Goal: Information Seeking & Learning: Learn about a topic

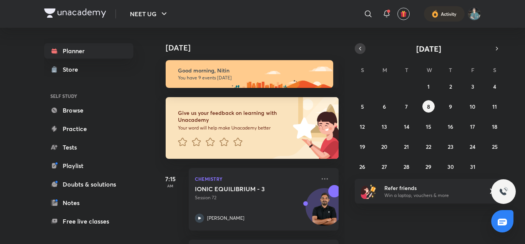
click at [359, 44] on button "button" at bounding box center [360, 48] width 11 height 11
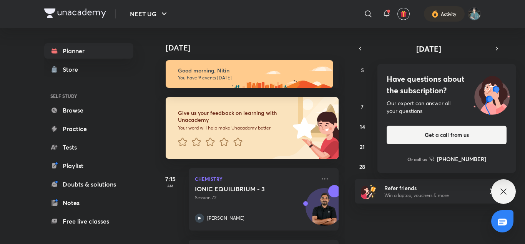
click at [471, 57] on div "[DATE] S M T W T F S 31 1 2 3 4 5 6 7 8 9 10 11 12 13 14 15 16 17 18 19 20 21 2…" at bounding box center [429, 107] width 148 height 129
click at [365, 105] on button "7" at bounding box center [363, 106] width 12 height 12
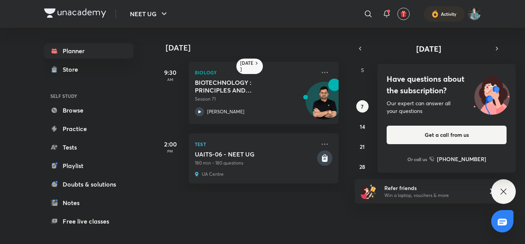
click at [375, 57] on div "[DATE] S M T W T F S 31 1 2 3 4 5 6 7 8 9 10 11 12 13 14 15 16 17 18 19 20 21 2…" at bounding box center [429, 107] width 148 height 129
click at [505, 188] on icon at bounding box center [503, 191] width 9 height 9
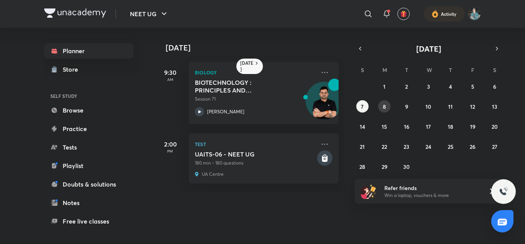
click at [382, 109] on button "8" at bounding box center [385, 106] width 12 height 12
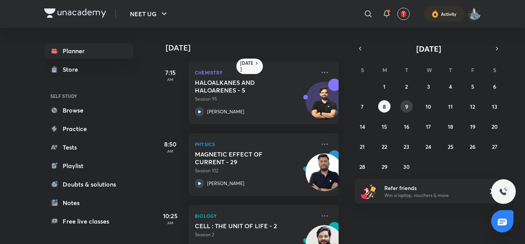
click at [404, 108] on button "9" at bounding box center [407, 106] width 12 height 12
click at [388, 129] on button "15" at bounding box center [385, 126] width 12 height 12
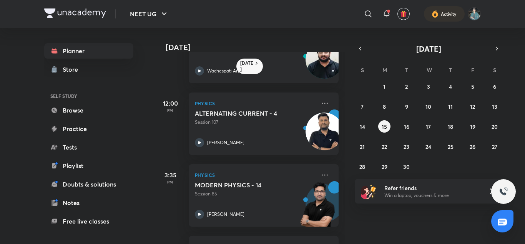
scroll to position [322, 0]
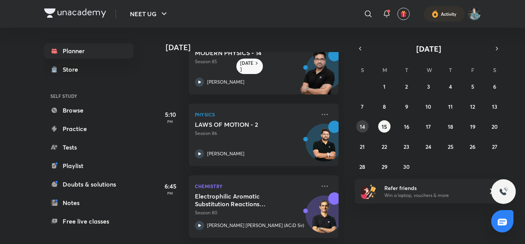
click at [364, 125] on abbr "14" at bounding box center [362, 126] width 5 height 7
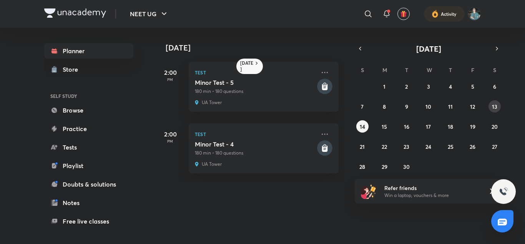
click at [495, 106] on abbr "13" at bounding box center [494, 106] width 5 height 7
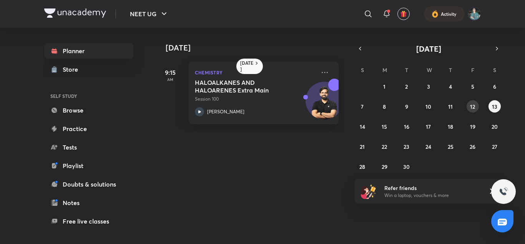
click at [471, 103] on abbr "12" at bounding box center [472, 106] width 5 height 7
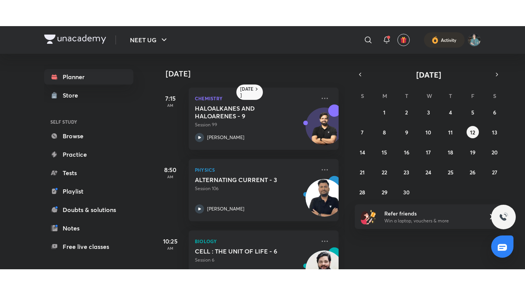
scroll to position [184, 0]
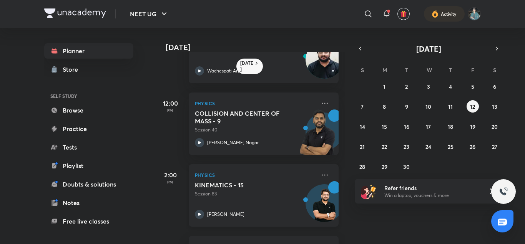
click at [259, 202] on div "KINEMATICS - 15 Session 83 [PERSON_NAME]" at bounding box center [255, 200] width 121 height 38
